Goal: Task Accomplishment & Management: Use online tool/utility

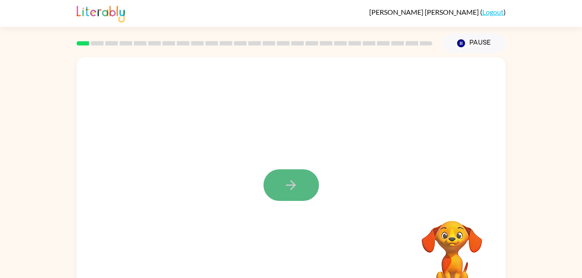
click at [293, 177] on button "button" at bounding box center [292, 186] width 56 height 32
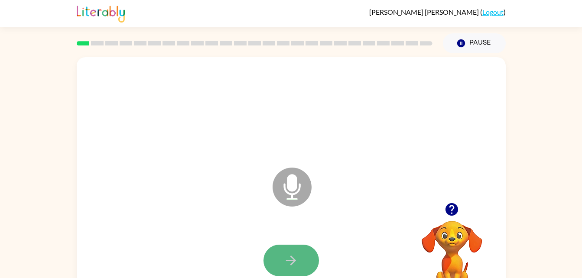
click at [285, 255] on icon "button" at bounding box center [291, 260] width 15 height 15
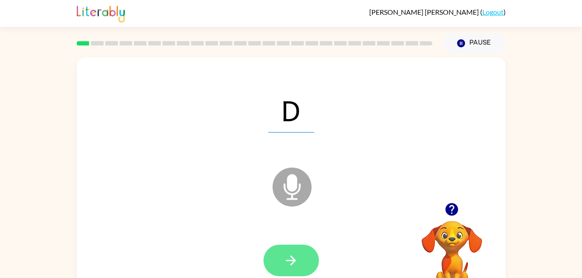
click at [277, 250] on button "button" at bounding box center [292, 261] width 56 height 32
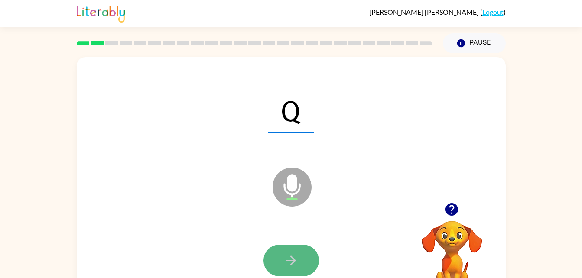
click at [289, 257] on icon "button" at bounding box center [291, 260] width 15 height 15
click at [295, 255] on icon "button" at bounding box center [291, 260] width 15 height 15
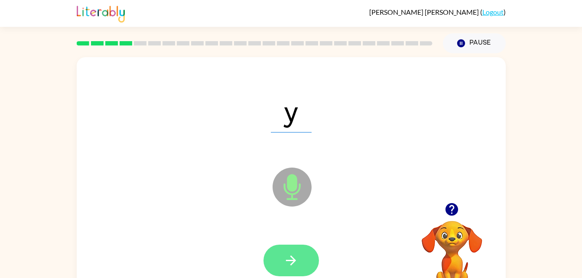
click at [301, 264] on button "button" at bounding box center [292, 261] width 56 height 32
click at [294, 265] on icon "button" at bounding box center [291, 260] width 15 height 15
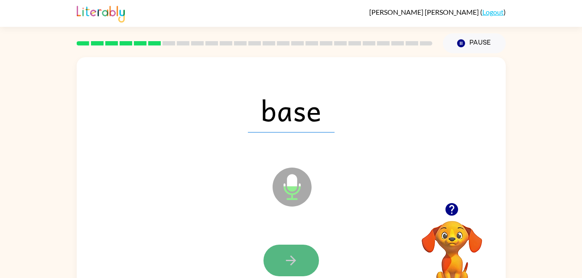
click at [284, 249] on button "button" at bounding box center [292, 261] width 56 height 32
click at [291, 269] on button "button" at bounding box center [292, 261] width 56 height 32
click at [281, 263] on button "button" at bounding box center [292, 261] width 56 height 32
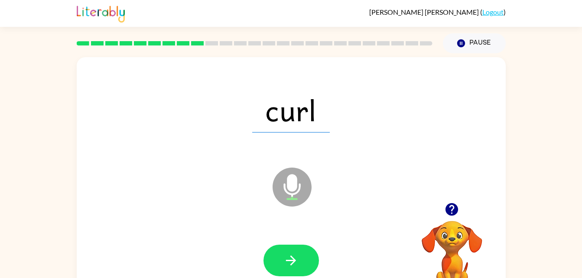
click at [291, 244] on div at bounding box center [291, 261] width 412 height 71
click at [290, 252] on button "button" at bounding box center [292, 261] width 56 height 32
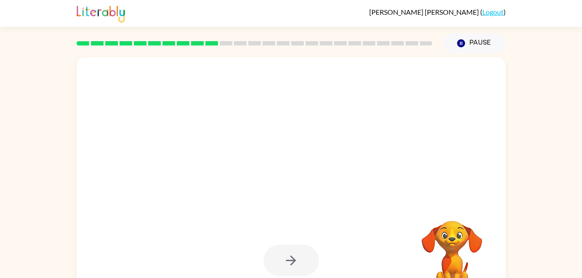
click at [294, 196] on div at bounding box center [291, 181] width 429 height 248
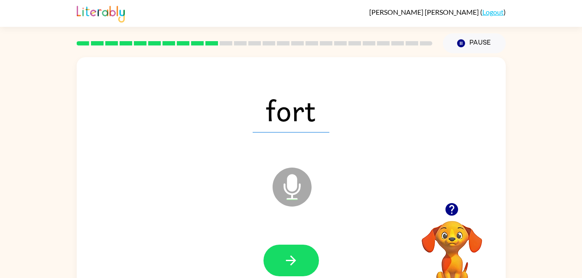
click at [294, 196] on icon at bounding box center [292, 187] width 39 height 39
click at [284, 246] on button "button" at bounding box center [292, 261] width 56 height 32
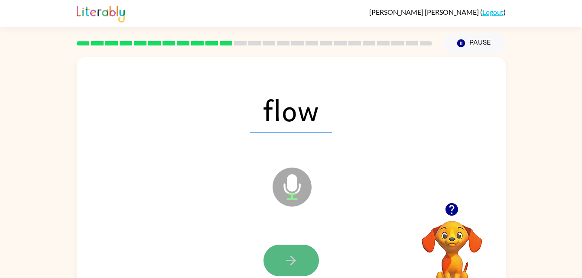
click at [286, 254] on icon "button" at bounding box center [291, 260] width 15 height 15
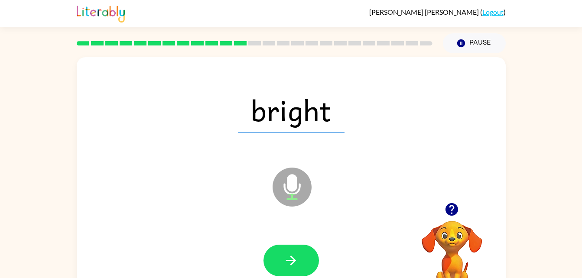
click at [275, 132] on span "bright" at bounding box center [291, 110] width 107 height 45
click at [290, 255] on icon "button" at bounding box center [291, 260] width 15 height 15
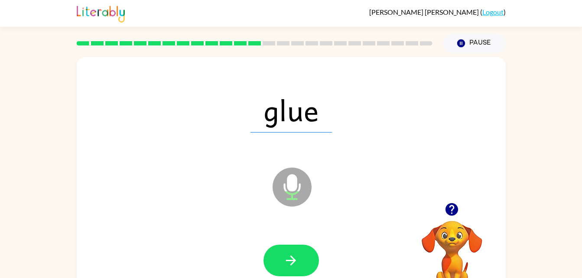
click at [290, 240] on div at bounding box center [291, 261] width 412 height 71
click at [291, 252] on button "button" at bounding box center [292, 261] width 56 height 32
click at [307, 243] on div at bounding box center [291, 261] width 412 height 71
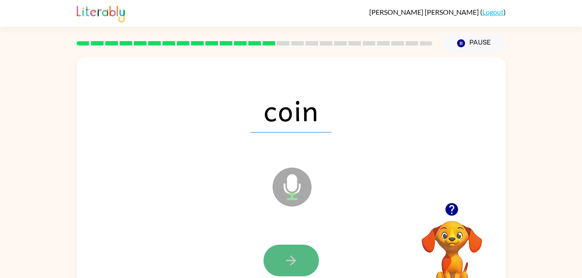
click at [300, 252] on button "button" at bounding box center [292, 261] width 56 height 32
click at [283, 251] on button "button" at bounding box center [292, 261] width 56 height 32
click at [294, 256] on icon "button" at bounding box center [291, 260] width 15 height 15
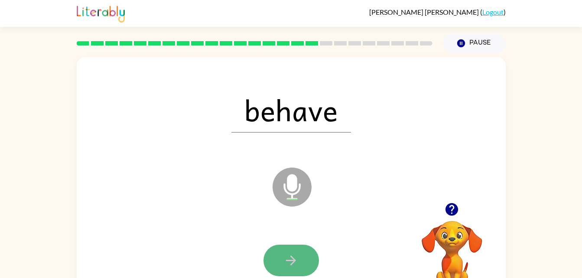
click at [288, 252] on button "button" at bounding box center [292, 261] width 56 height 32
click at [299, 255] on button "button" at bounding box center [292, 261] width 56 height 32
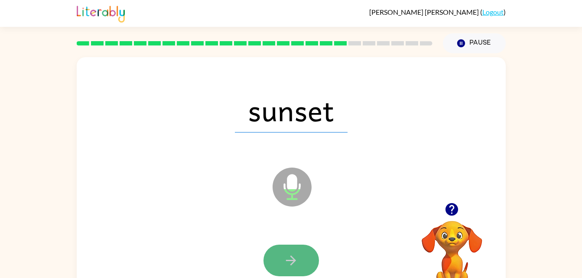
click at [284, 255] on icon "button" at bounding box center [291, 260] width 15 height 15
click at [291, 260] on icon "button" at bounding box center [291, 261] width 10 height 10
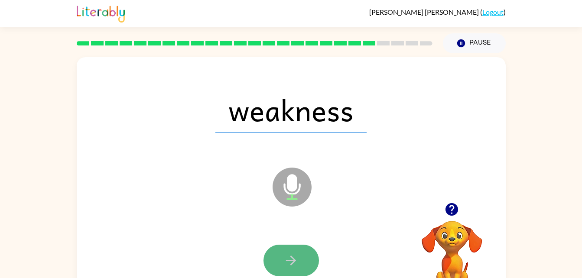
click at [292, 249] on button "button" at bounding box center [292, 261] width 56 height 32
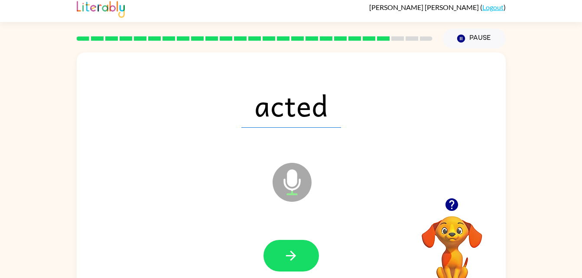
scroll to position [7, 0]
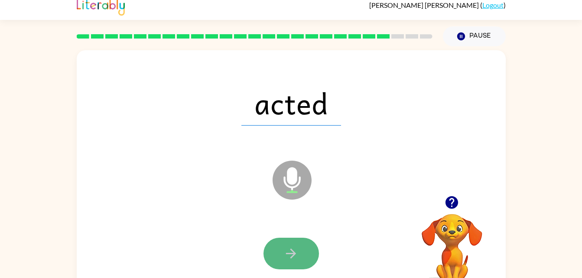
click at [301, 242] on button "button" at bounding box center [292, 254] width 56 height 32
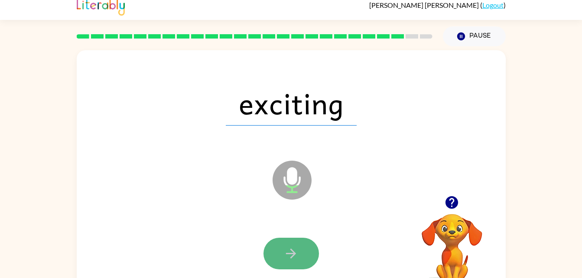
click at [301, 249] on button "button" at bounding box center [292, 254] width 56 height 32
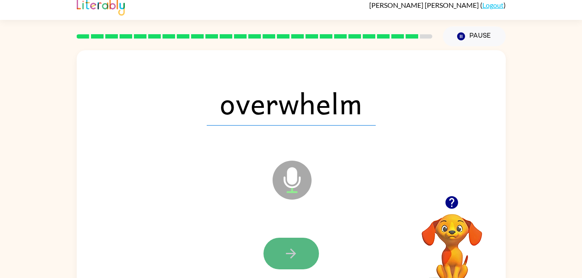
click at [303, 261] on button "button" at bounding box center [292, 254] width 56 height 32
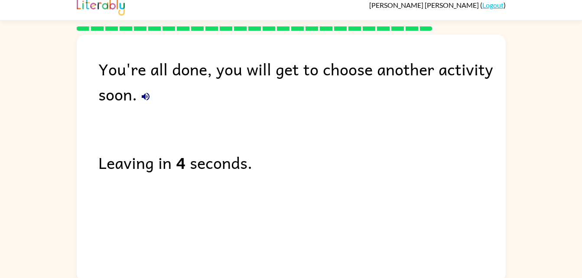
click at [241, 219] on div "You're all done, you will get to choose another activity soon. Leaving in 4 sec…" at bounding box center [291, 156] width 429 height 243
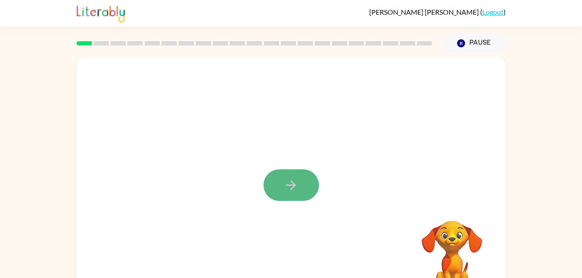
click at [288, 175] on button "button" at bounding box center [292, 186] width 56 height 32
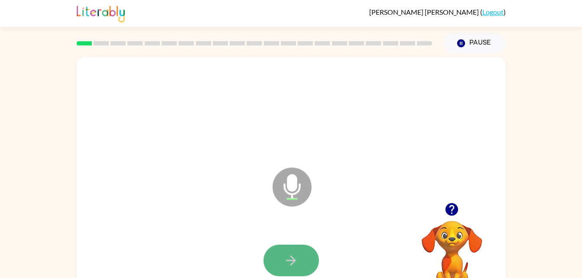
click at [276, 249] on button "button" at bounding box center [292, 261] width 56 height 32
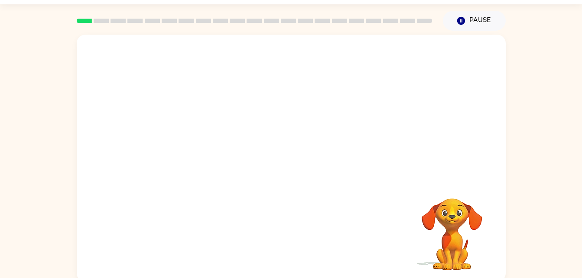
scroll to position [26, 0]
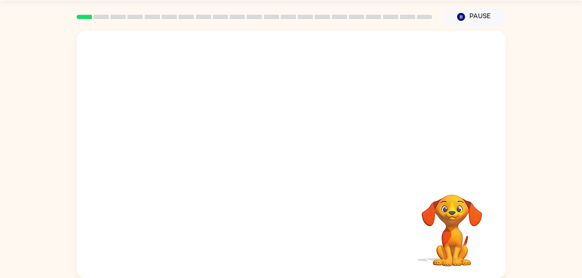
drag, startPoint x: 242, startPoint y: 201, endPoint x: 220, endPoint y: 195, distance: 23.1
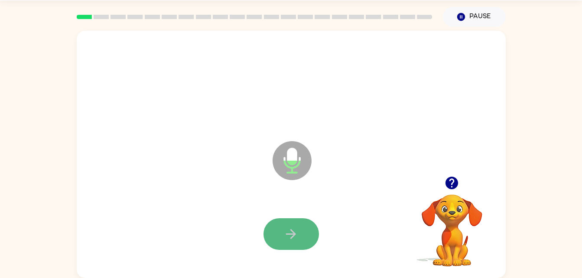
click at [276, 229] on button "button" at bounding box center [292, 235] width 56 height 32
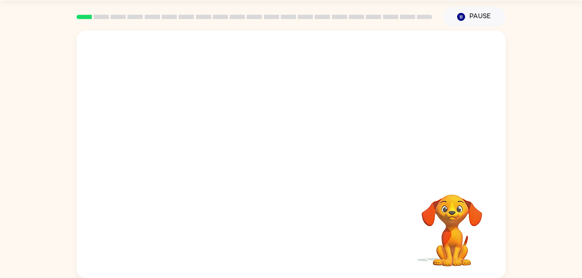
click at [279, 188] on div at bounding box center [291, 155] width 429 height 248
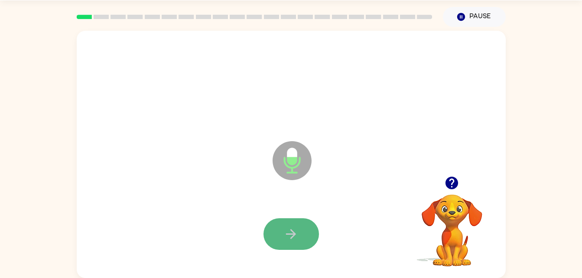
click at [286, 227] on icon "button" at bounding box center [291, 234] width 15 height 15
click at [284, 226] on button "button" at bounding box center [292, 235] width 56 height 32
click at [276, 232] on button "button" at bounding box center [292, 235] width 56 height 32
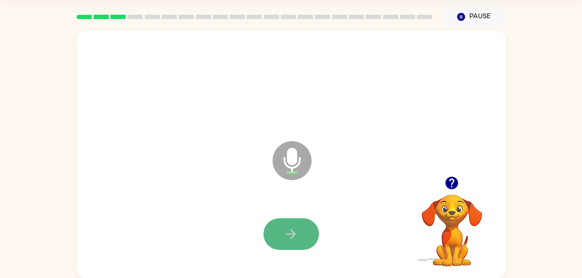
click at [299, 233] on button "button" at bounding box center [292, 235] width 56 height 32
click at [275, 232] on button "button" at bounding box center [292, 235] width 56 height 32
drag, startPoint x: 276, startPoint y: 230, endPoint x: 277, endPoint y: 222, distance: 7.9
click at [277, 222] on button "button" at bounding box center [292, 235] width 56 height 32
click at [274, 229] on button "button" at bounding box center [292, 235] width 56 height 32
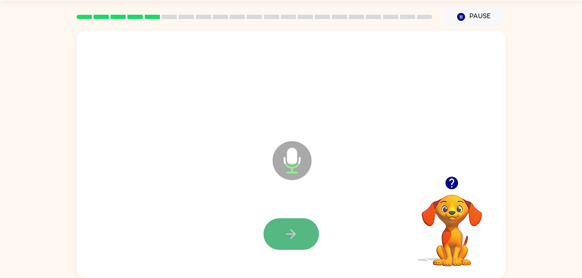
click at [284, 236] on icon "button" at bounding box center [291, 234] width 15 height 15
click at [281, 231] on button "button" at bounding box center [292, 235] width 56 height 32
click at [281, 232] on button "button" at bounding box center [292, 235] width 56 height 32
click at [291, 227] on icon "button" at bounding box center [291, 234] width 15 height 15
click at [286, 232] on icon "button" at bounding box center [291, 234] width 15 height 15
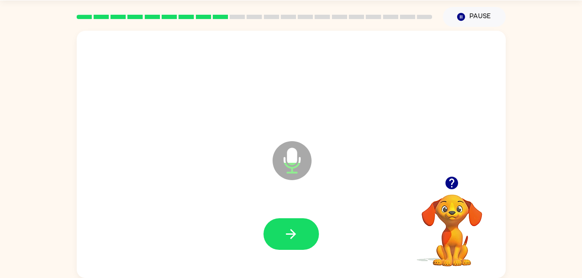
drag, startPoint x: 349, startPoint y: 177, endPoint x: 265, endPoint y: 215, distance: 92.4
click at [265, 215] on div "Microphone The Microphone is here when it is your turn to talk" at bounding box center [291, 155] width 429 height 248
click at [275, 242] on button "button" at bounding box center [292, 235] width 56 height 32
click at [283, 237] on button "button" at bounding box center [292, 235] width 56 height 32
click at [288, 232] on icon "button" at bounding box center [291, 234] width 15 height 15
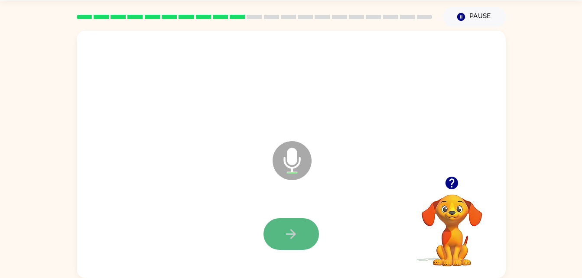
click at [319, 232] on button "button" at bounding box center [292, 235] width 56 height 32
click at [272, 226] on button "button" at bounding box center [292, 235] width 56 height 32
click at [281, 226] on button "button" at bounding box center [292, 235] width 56 height 32
click at [287, 239] on icon "button" at bounding box center [291, 234] width 15 height 15
click at [286, 221] on button "button" at bounding box center [292, 235] width 56 height 32
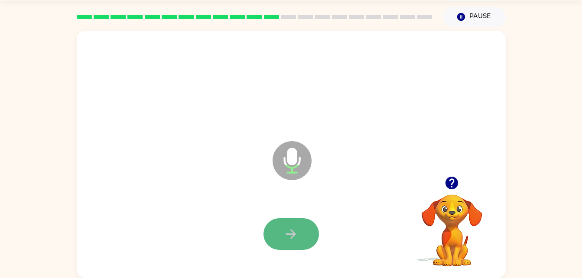
click at [318, 230] on button "button" at bounding box center [292, 235] width 56 height 32
click at [272, 222] on button "button" at bounding box center [292, 235] width 56 height 32
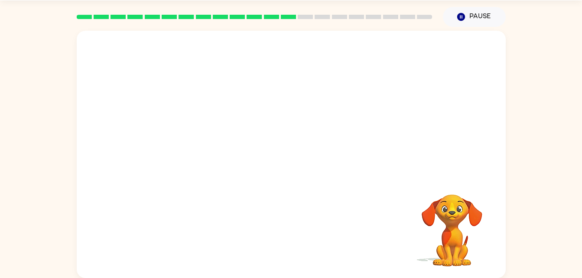
click at [232, 138] on div at bounding box center [291, 104] width 429 height 146
drag, startPoint x: 151, startPoint y: 98, endPoint x: 147, endPoint y: 142, distance: 44.4
click at [147, 142] on div at bounding box center [291, 155] width 429 height 248
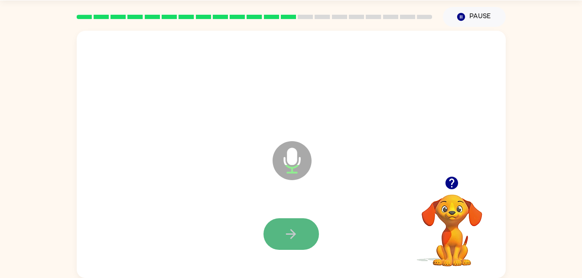
click at [308, 235] on button "button" at bounding box center [292, 235] width 56 height 32
click at [279, 225] on button "button" at bounding box center [292, 235] width 56 height 32
click at [272, 232] on button "button" at bounding box center [292, 235] width 56 height 32
click at [273, 233] on button "button" at bounding box center [292, 235] width 56 height 32
click at [280, 225] on button "button" at bounding box center [292, 235] width 56 height 32
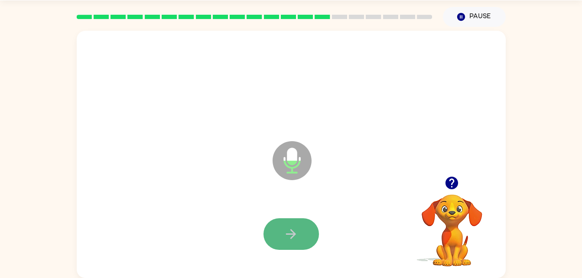
click at [293, 232] on icon "button" at bounding box center [291, 234] width 10 height 10
click at [291, 234] on icon "button" at bounding box center [291, 234] width 10 height 10
click at [291, 236] on icon "button" at bounding box center [291, 234] width 15 height 15
click at [283, 236] on button "button" at bounding box center [292, 235] width 56 height 32
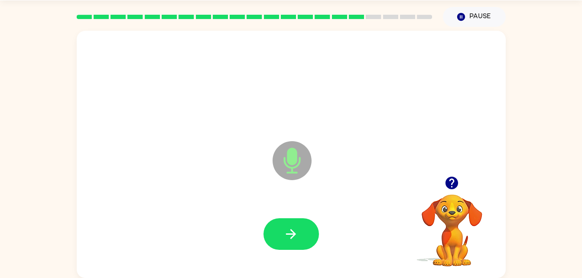
click at [278, 219] on div at bounding box center [292, 235] width 56 height 32
click at [276, 223] on button "button" at bounding box center [292, 235] width 56 height 32
click at [283, 226] on button "button" at bounding box center [292, 235] width 56 height 32
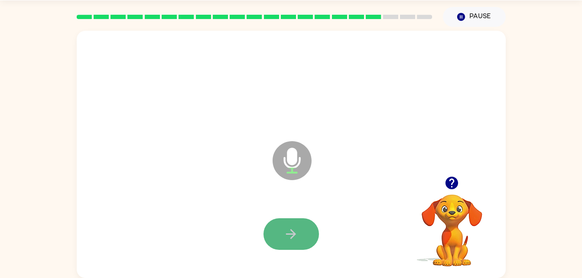
click at [274, 233] on button "button" at bounding box center [292, 235] width 56 height 32
click at [272, 225] on button "button" at bounding box center [292, 235] width 56 height 32
click at [285, 211] on div at bounding box center [291, 234] width 412 height 71
click at [286, 222] on button "button" at bounding box center [292, 235] width 56 height 32
click at [290, 228] on icon "button" at bounding box center [291, 234] width 15 height 15
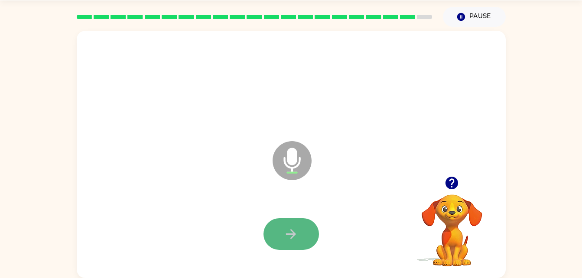
click at [286, 232] on icon "button" at bounding box center [291, 234] width 15 height 15
click at [281, 230] on button "button" at bounding box center [292, 235] width 56 height 32
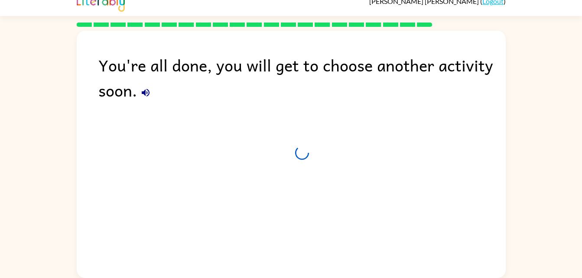
scroll to position [11, 0]
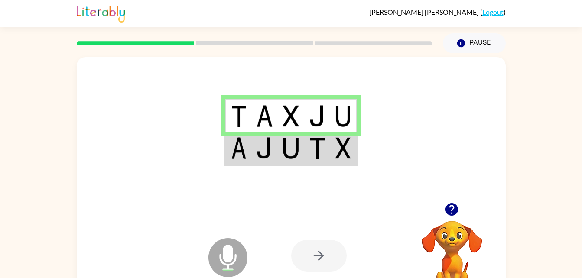
click at [272, 165] on td at bounding box center [265, 148] width 26 height 33
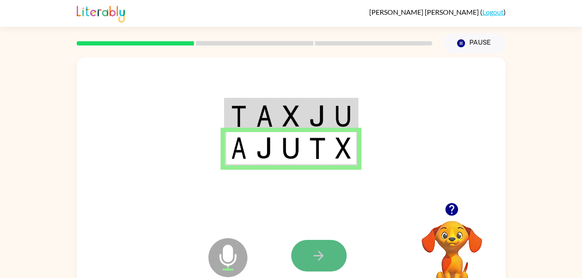
click at [314, 243] on button "button" at bounding box center [319, 256] width 56 height 32
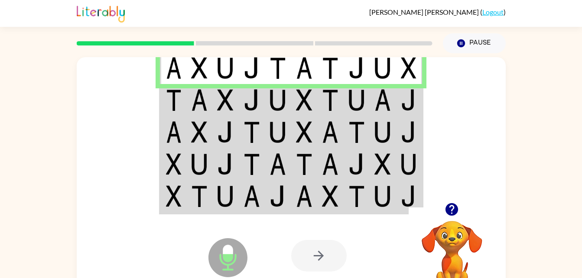
click at [162, 85] on td at bounding box center [173, 100] width 26 height 32
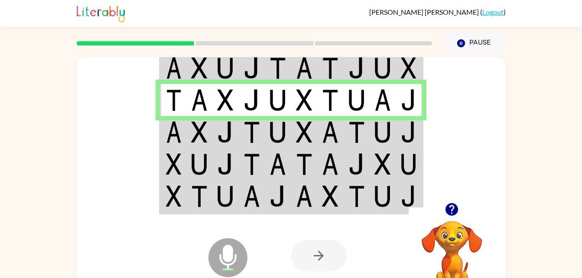
click at [196, 62] on img at bounding box center [199, 68] width 16 height 22
click at [220, 208] on icon at bounding box center [228, 238] width 22 height 65
click at [218, 126] on td at bounding box center [226, 132] width 26 height 32
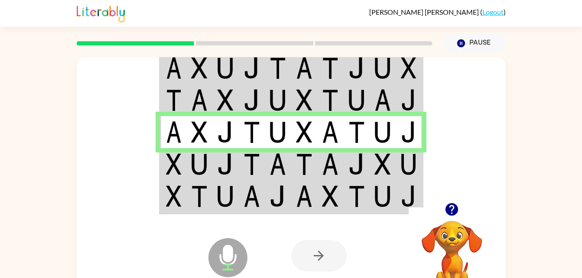
click at [277, 214] on div "Microphone The Microphone is here when it is your turn to talk Your browser mus…" at bounding box center [291, 256] width 429 height 98
click at [274, 196] on img at bounding box center [278, 197] width 16 height 22
click at [271, 195] on img at bounding box center [278, 197] width 16 height 22
click at [255, 196] on img at bounding box center [252, 197] width 16 height 22
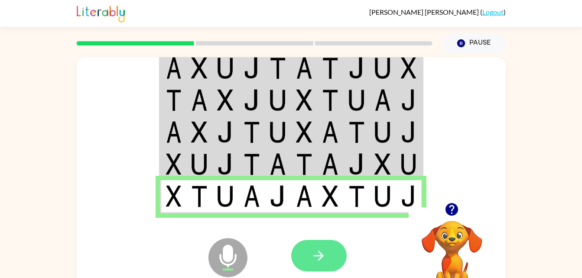
click at [328, 258] on button "button" at bounding box center [319, 256] width 56 height 32
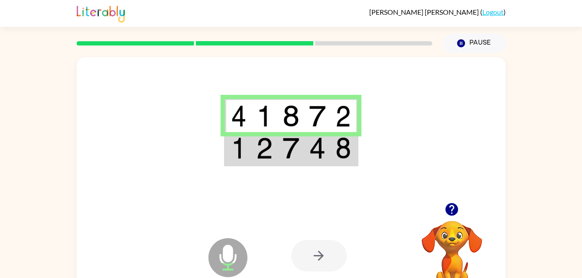
click at [225, 147] on table at bounding box center [291, 132] width 134 height 69
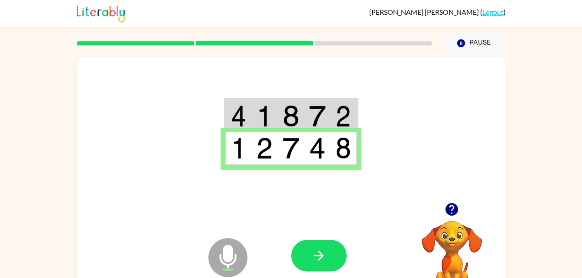
click at [305, 234] on div at bounding box center [355, 256] width 128 height 98
click at [307, 246] on button "button" at bounding box center [319, 256] width 56 height 32
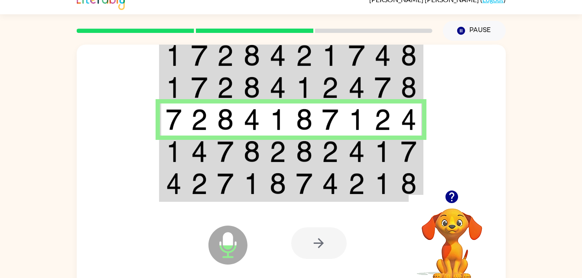
scroll to position [13, 0]
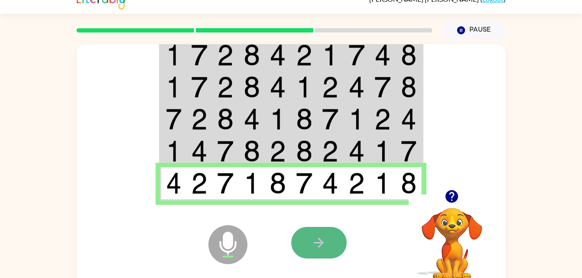
click at [309, 236] on button "button" at bounding box center [319, 243] width 56 height 32
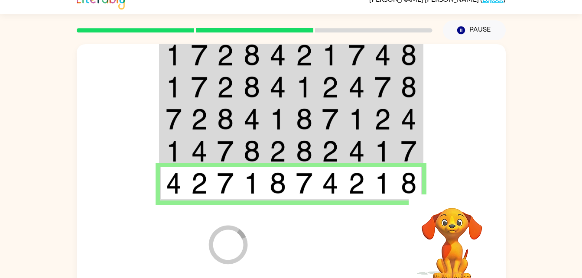
scroll to position [11, 0]
